Goal: Check status

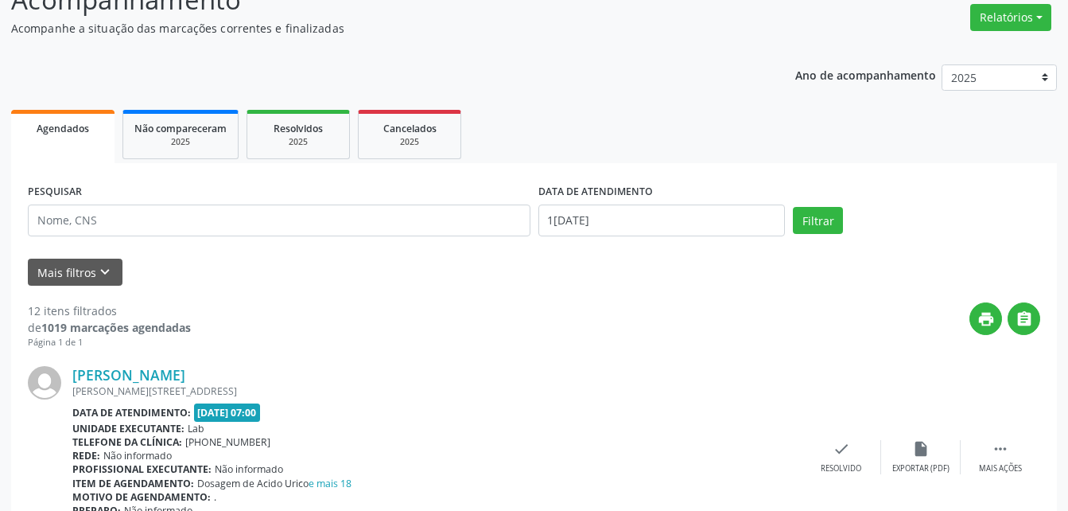
scroll to position [159, 0]
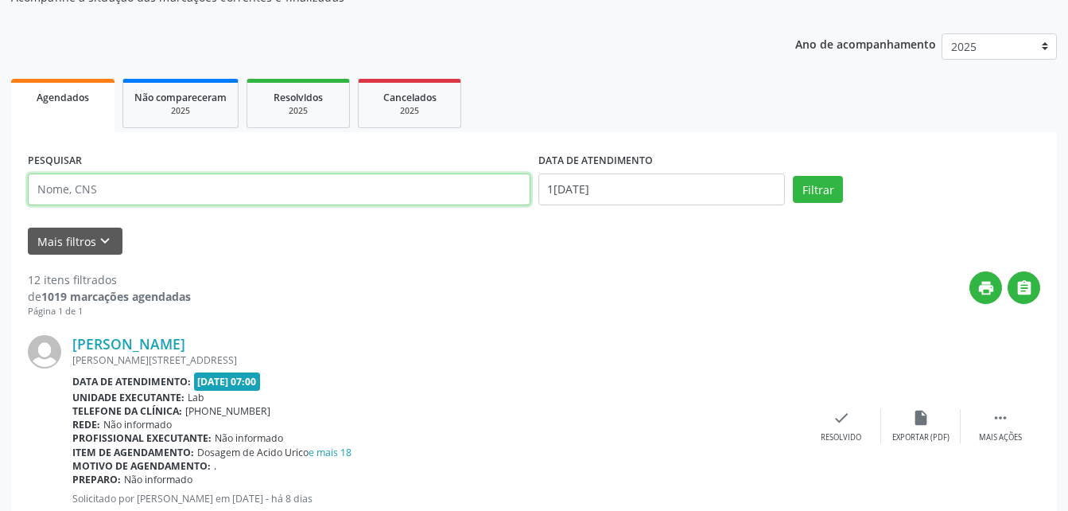
click at [258, 198] on input "text" at bounding box center [279, 189] width 503 height 32
type input "[PERSON_NAME]"
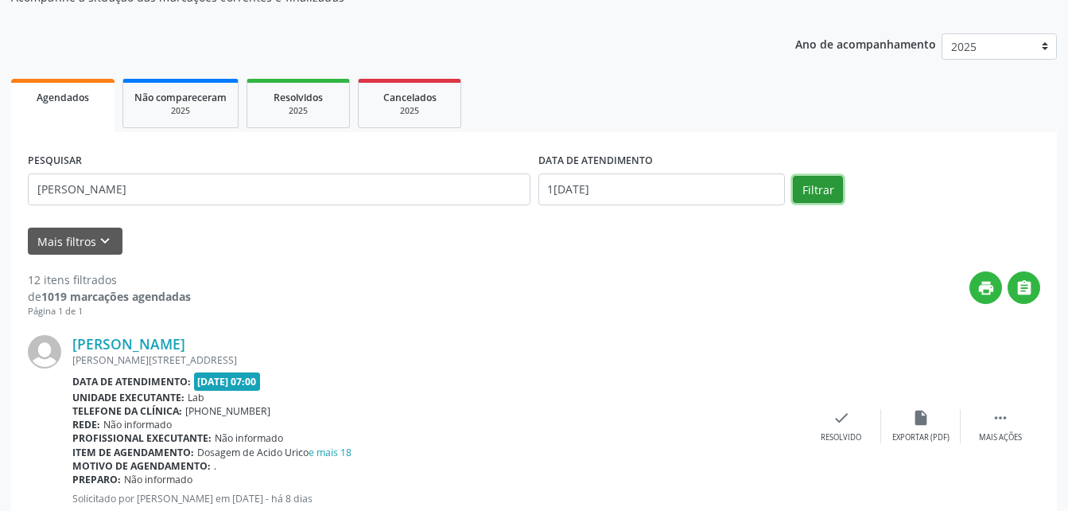
click at [815, 188] on button "Filtrar" at bounding box center [818, 189] width 50 height 27
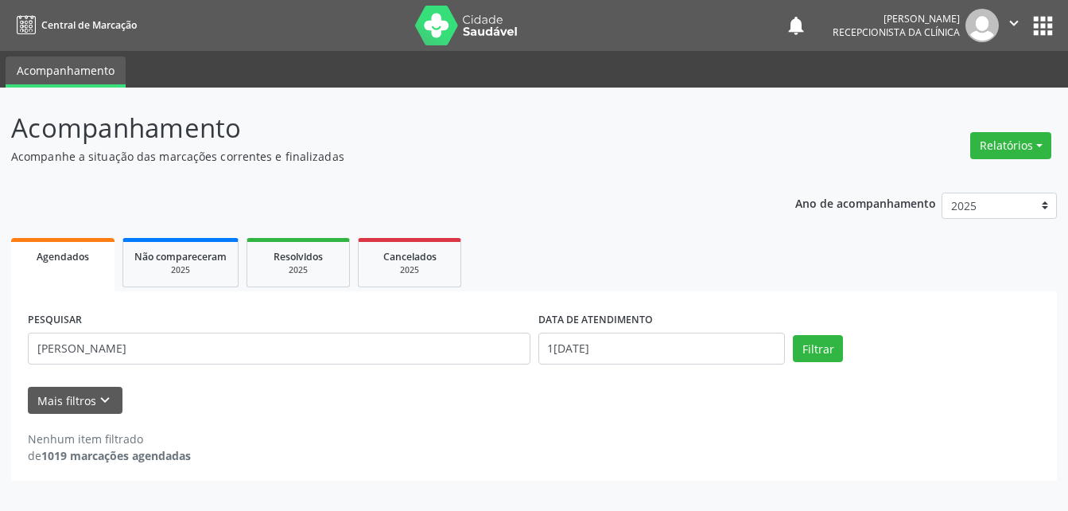
scroll to position [0, 0]
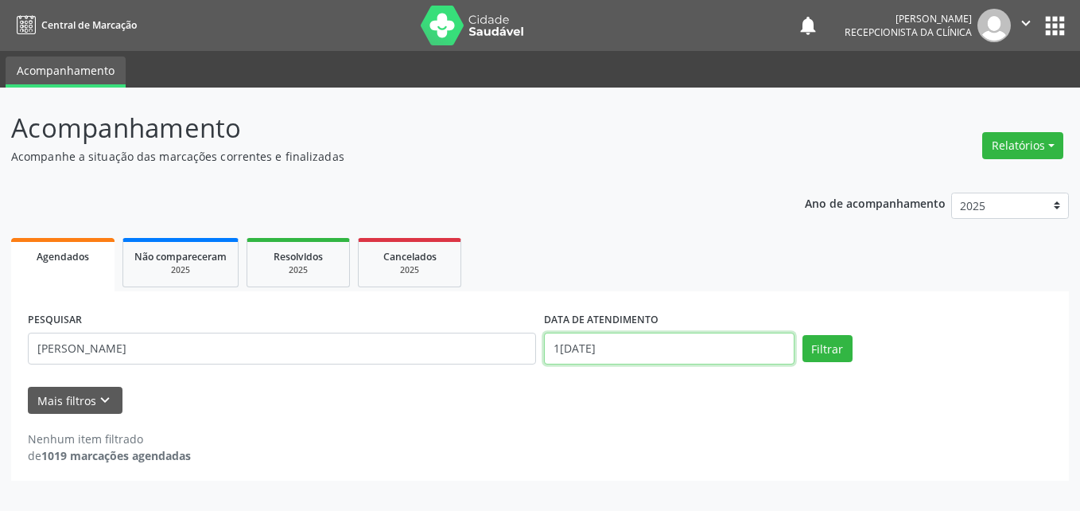
click at [628, 344] on input "1[DATE]" at bounding box center [669, 349] width 251 height 32
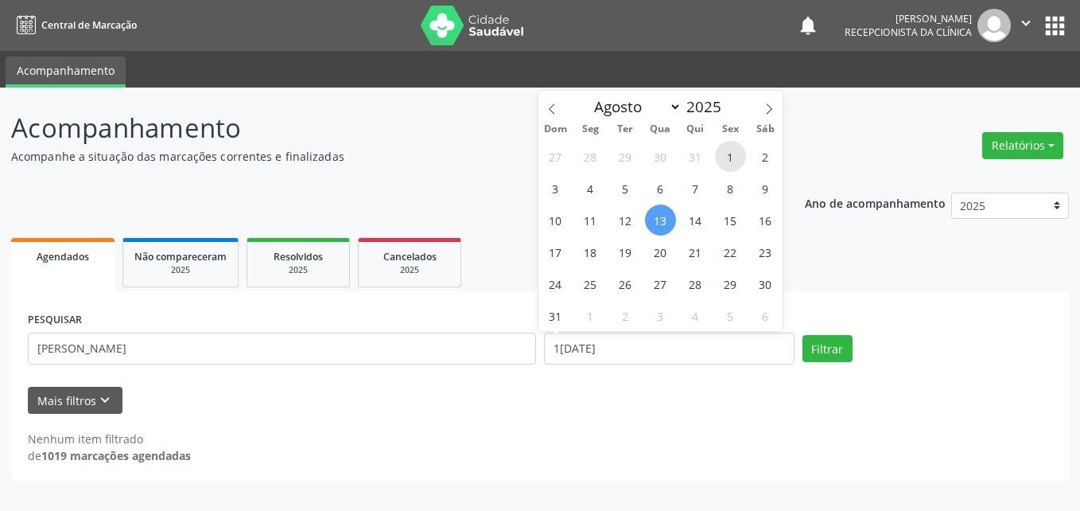
click at [737, 157] on span "1" at bounding box center [730, 156] width 31 height 31
type input "0[DATE]"
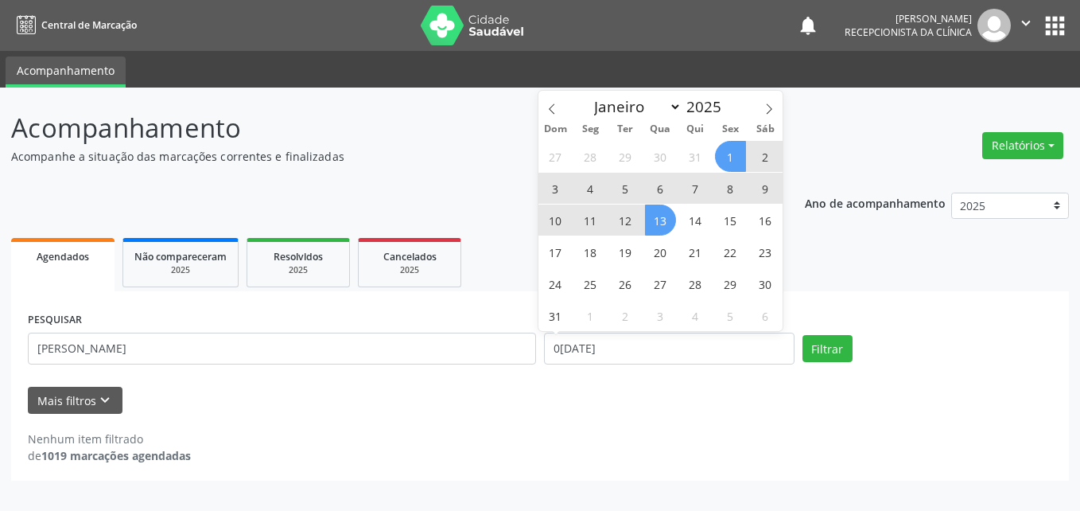
click at [667, 224] on span "13" at bounding box center [660, 219] width 31 height 31
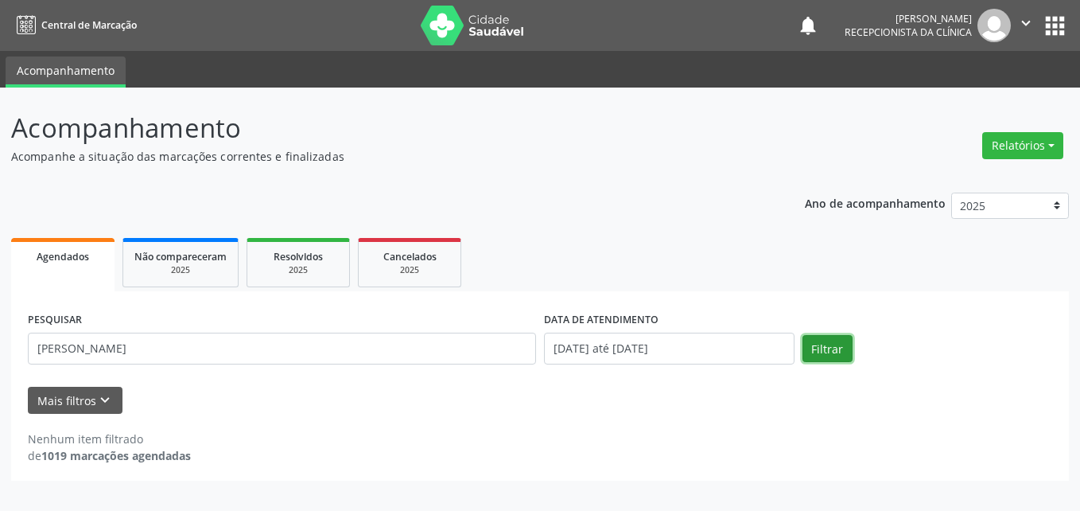
click at [817, 344] on button "Filtrar" at bounding box center [828, 348] width 50 height 27
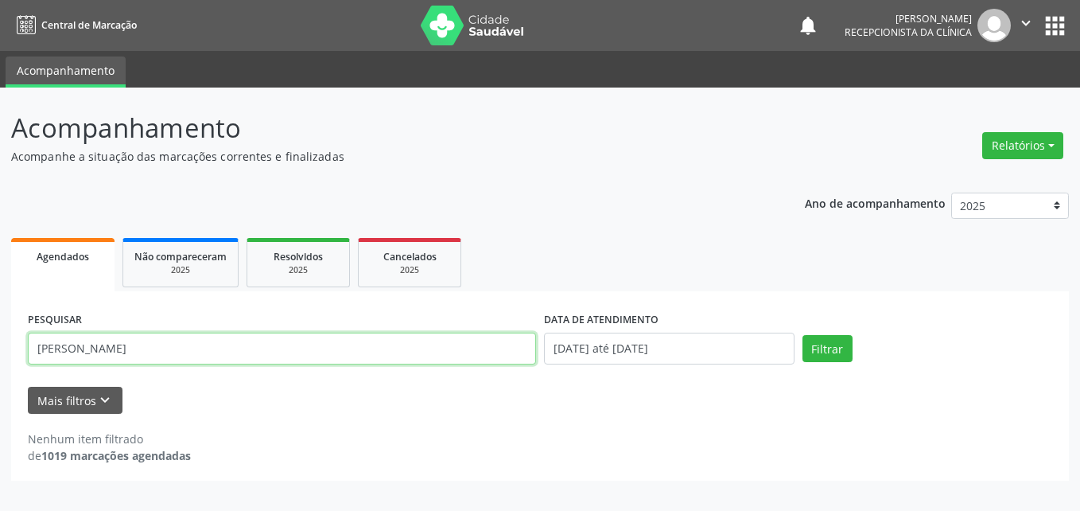
click at [196, 360] on input "[PERSON_NAME]" at bounding box center [282, 349] width 508 height 32
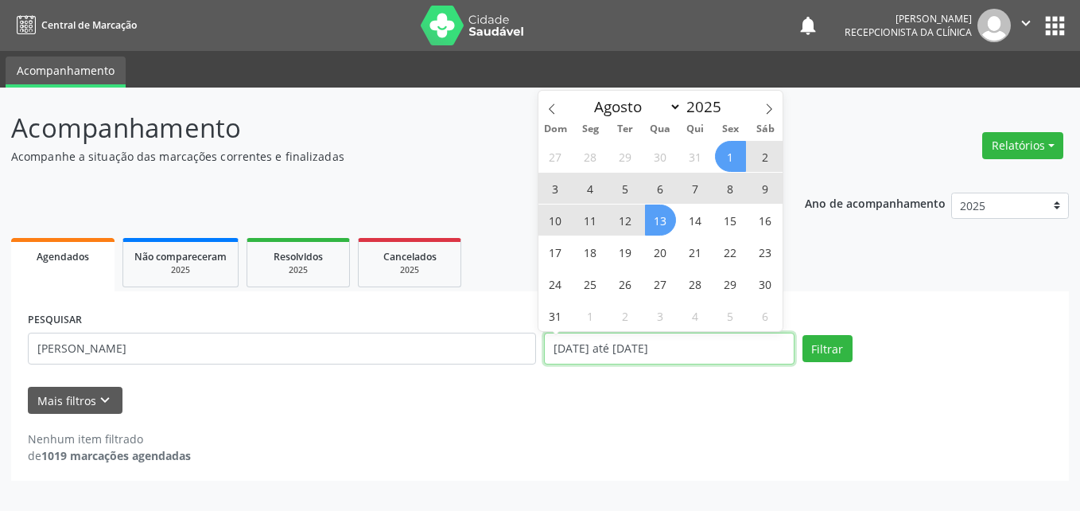
click at [670, 345] on input "[DATE] até [DATE]" at bounding box center [669, 349] width 251 height 32
click at [725, 155] on span "1" at bounding box center [730, 156] width 31 height 31
type input "0[DATE]"
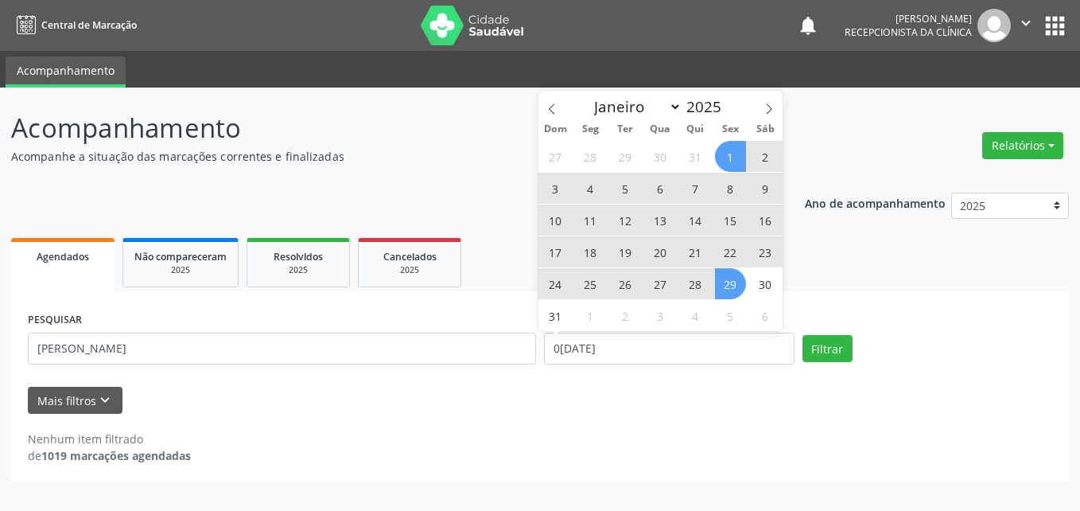
click at [734, 279] on span "29" at bounding box center [730, 283] width 31 height 31
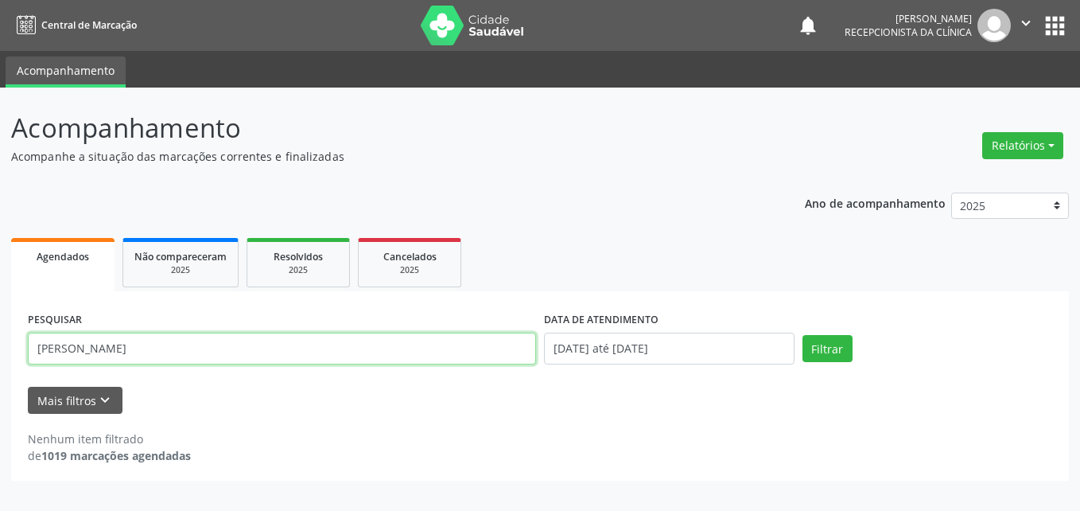
click at [407, 356] on input "[PERSON_NAME]" at bounding box center [282, 349] width 508 height 32
click at [406, 355] on input "[PERSON_NAME]" at bounding box center [282, 349] width 508 height 32
click at [803, 335] on button "Filtrar" at bounding box center [828, 348] width 50 height 27
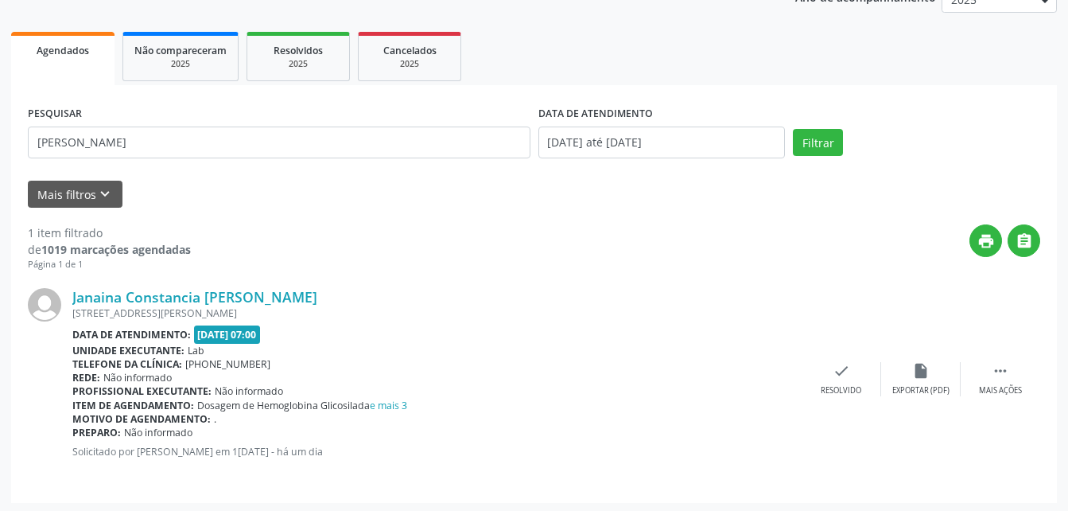
scroll to position [209, 0]
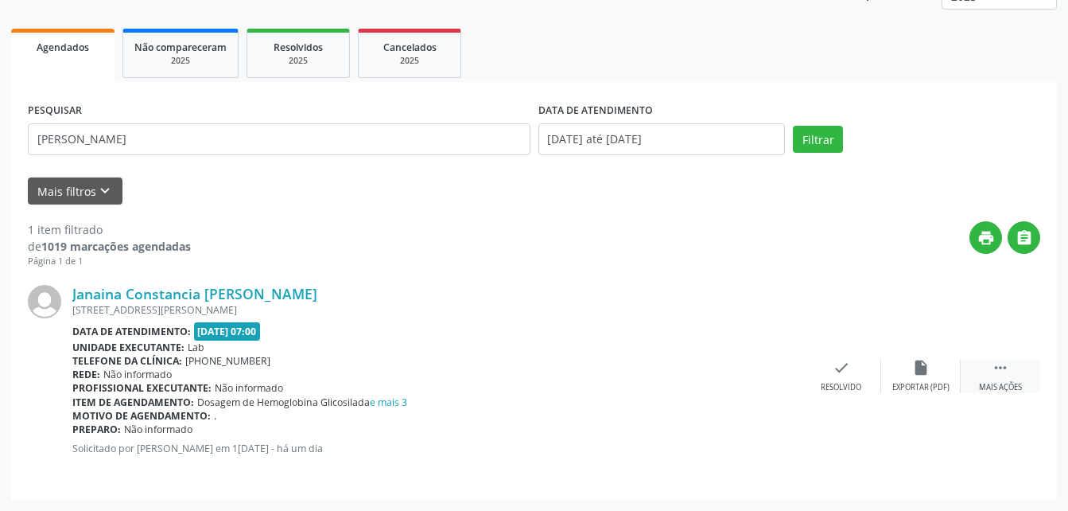
click at [1013, 369] on div " Mais ações" at bounding box center [1001, 376] width 80 height 34
click at [763, 368] on icon "print" at bounding box center [762, 368] width 18 height 18
